Goal: Task Accomplishment & Management: Complete application form

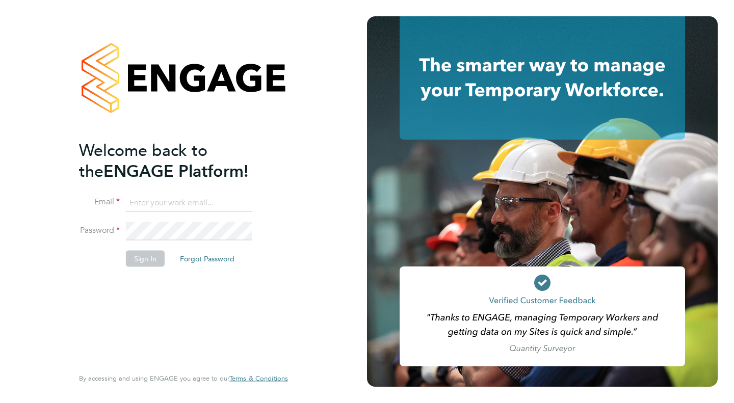
type input "Rachel.Wright@wates.co.uk"
click at [161, 257] on button "Sign In" at bounding box center [145, 259] width 39 height 16
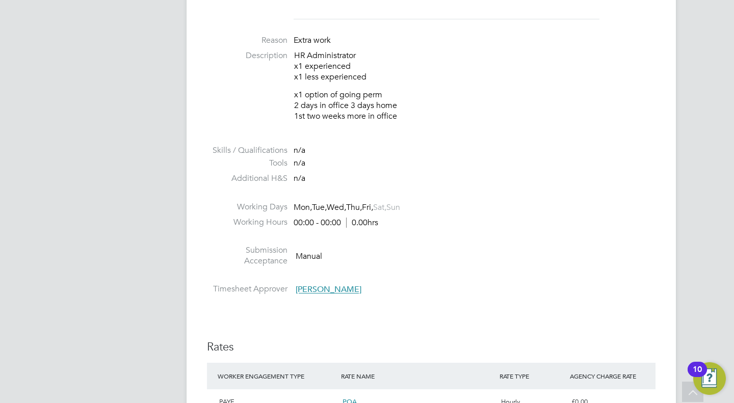
scroll to position [278, 0]
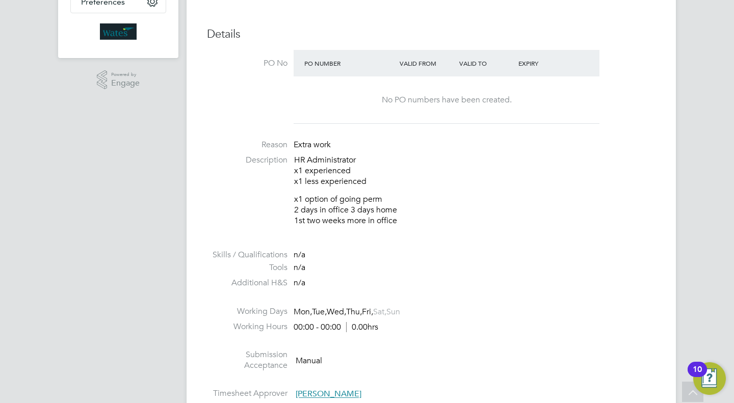
drag, startPoint x: 296, startPoint y: 160, endPoint x: 375, endPoint y: 182, distance: 81.8
click at [375, 182] on p "HR Administrator x1 experienced x1 less experienced" at bounding box center [474, 171] width 361 height 32
click at [427, 191] on div "HR Administrator x1 experienced x1 less experienced x1 option of going perm 2 d…" at bounding box center [474, 190] width 361 height 71
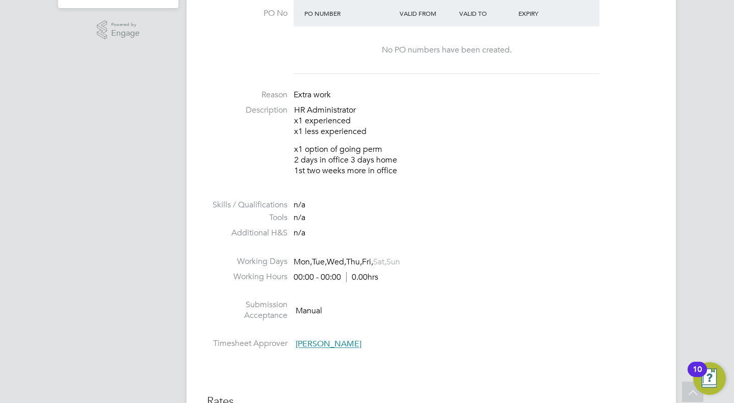
scroll to position [306, 0]
